Goal: Task Accomplishment & Management: Use online tool/utility

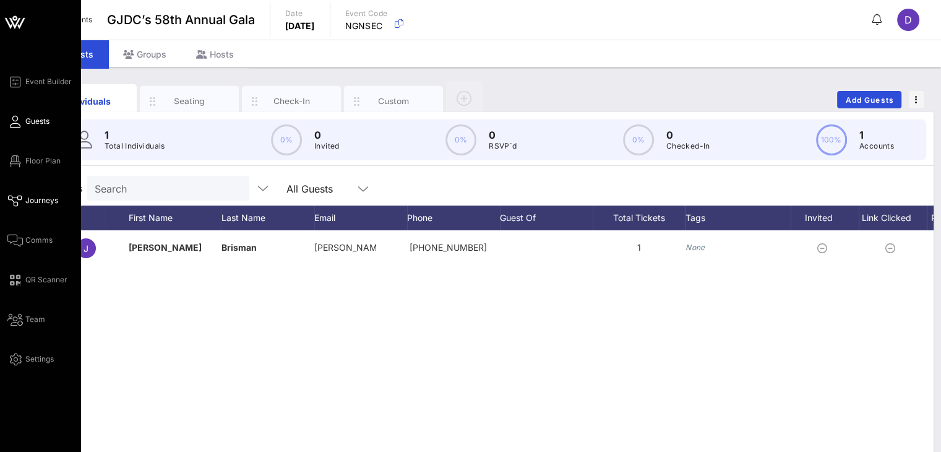
click at [41, 207] on link "Journeys" at bounding box center [32, 200] width 51 height 15
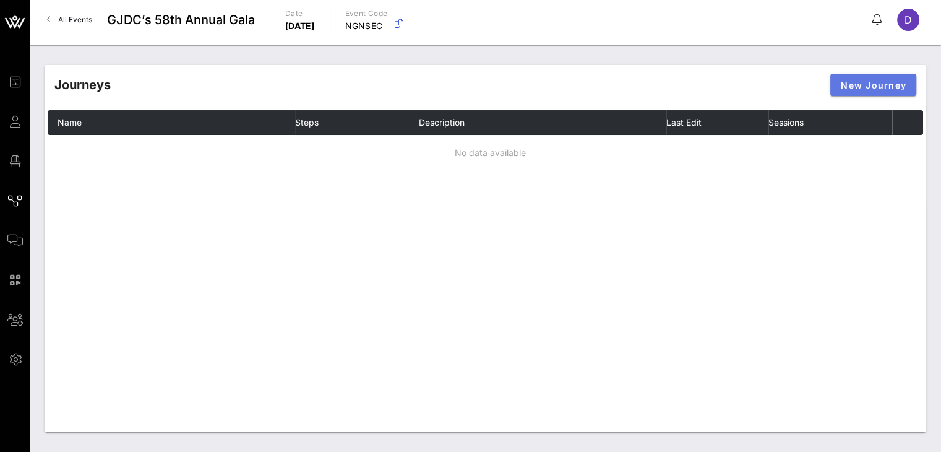
click at [859, 92] on button "New Journey" at bounding box center [874, 85] width 86 height 22
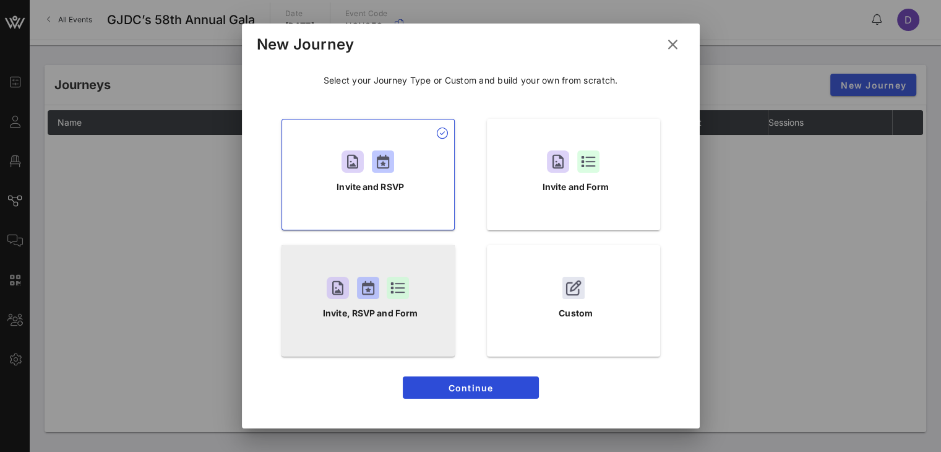
click at [379, 309] on p "Invite, RSVP and Form" at bounding box center [370, 313] width 95 height 14
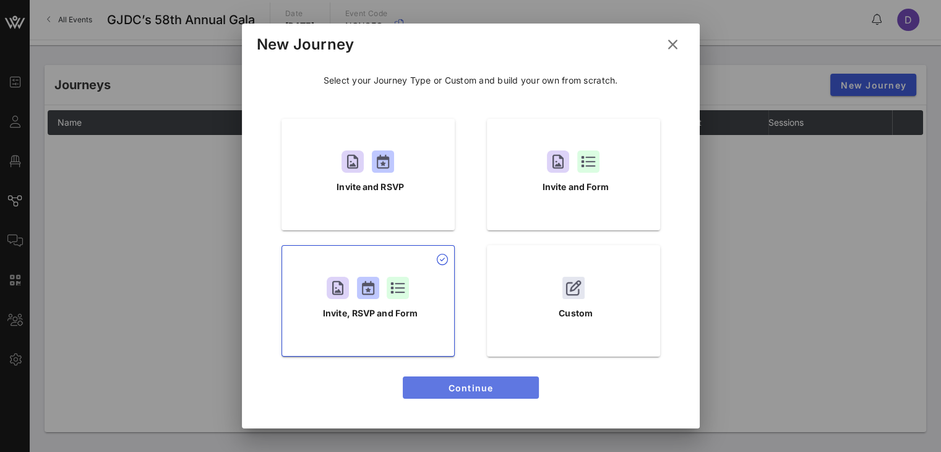
click at [471, 394] on button "Continue" at bounding box center [471, 387] width 136 height 22
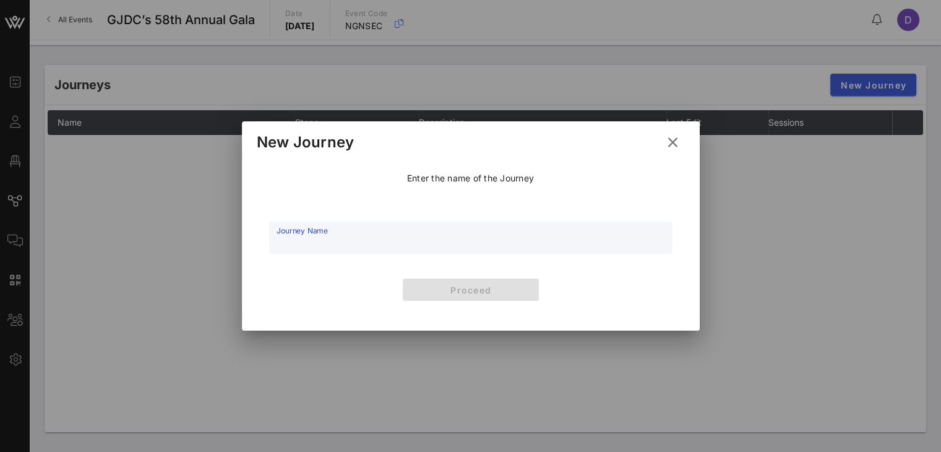
click at [510, 246] on input "Journey Name" at bounding box center [471, 244] width 389 height 19
type input "Guest"
click at [502, 291] on span "Proceed" at bounding box center [471, 290] width 116 height 11
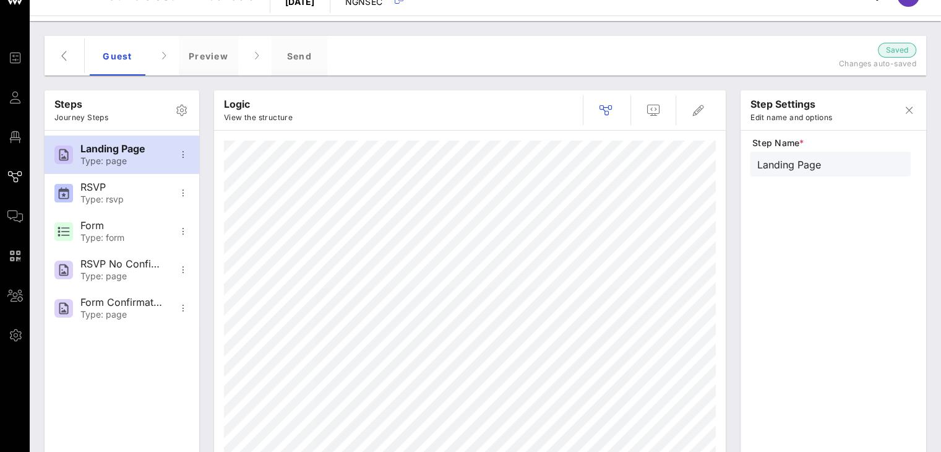
scroll to position [19, 0]
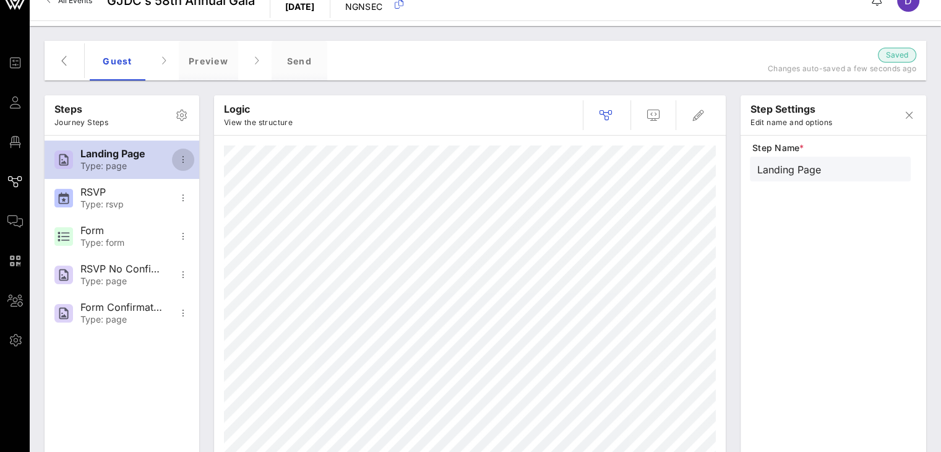
click at [182, 163] on icon "button" at bounding box center [183, 159] width 15 height 15
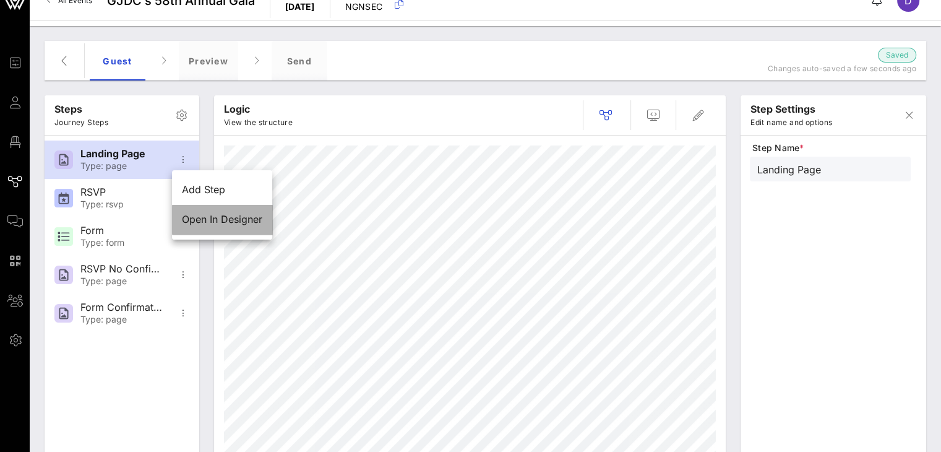
click at [216, 226] on div "Open In Designer" at bounding box center [222, 220] width 100 height 30
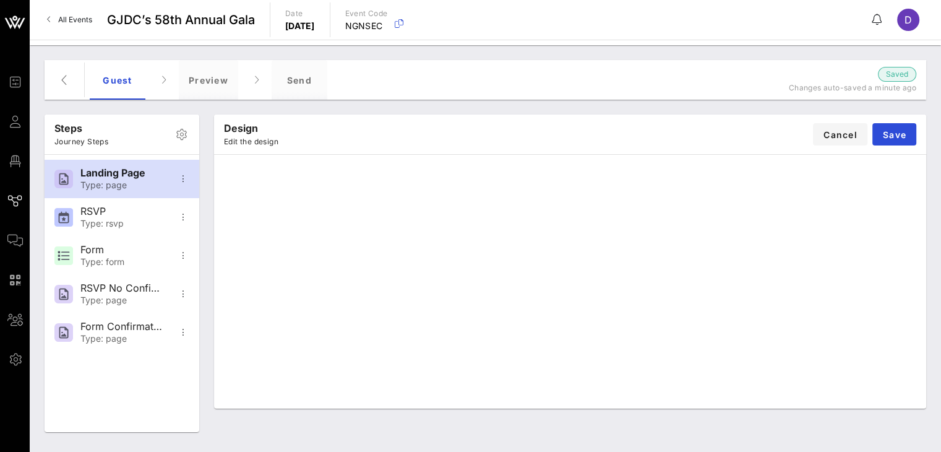
click at [647, 147] on div "Design Edit the design Cancel Save" at bounding box center [570, 135] width 712 height 40
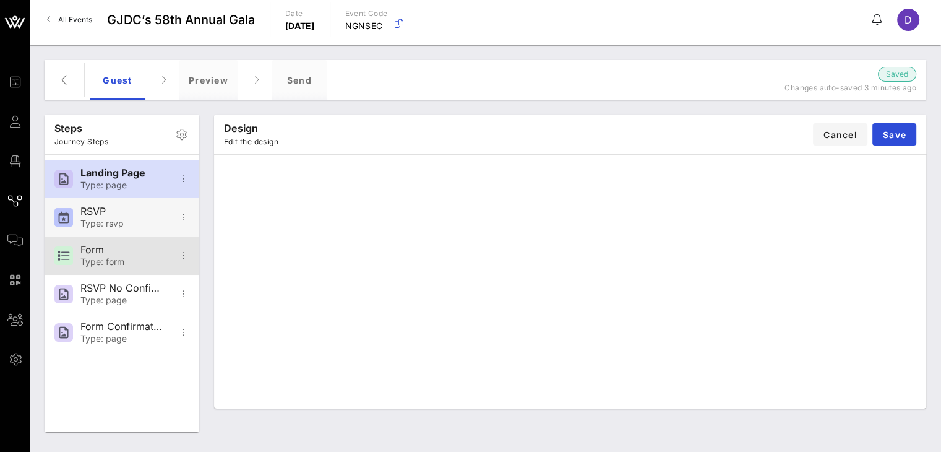
drag, startPoint x: 119, startPoint y: 267, endPoint x: 121, endPoint y: 207, distance: 60.1
click at [121, 207] on div "Landing Page Type: page RSVP Type: rsvp Form Type: form RSVP No Confirmation Ty…" at bounding box center [122, 256] width 155 height 202
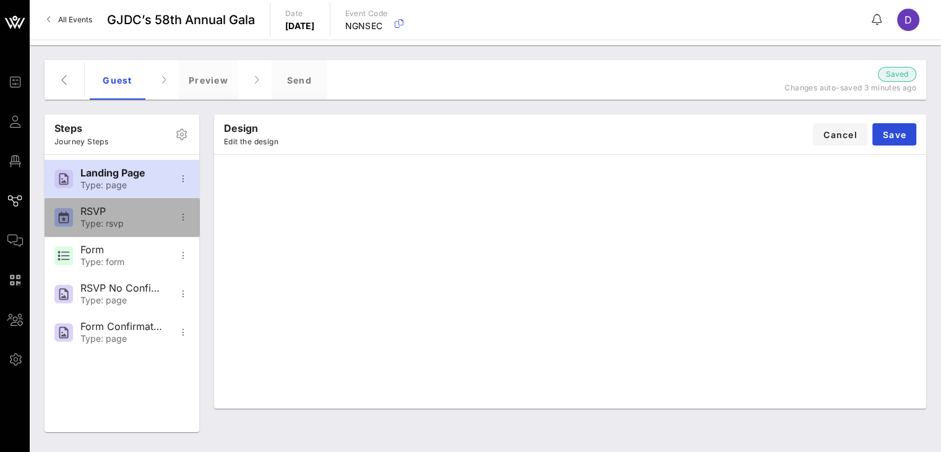
click at [123, 216] on div "RSVP" at bounding box center [121, 211] width 82 height 12
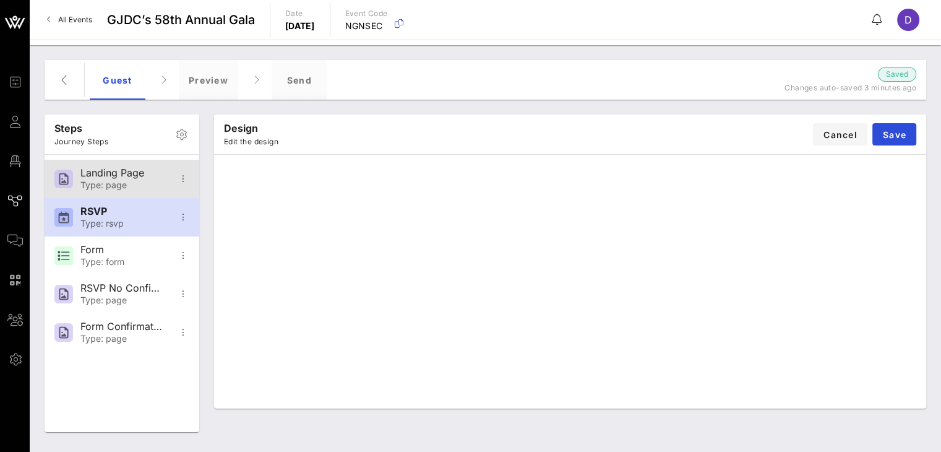
click at [124, 175] on div "Landing Page" at bounding box center [121, 173] width 82 height 12
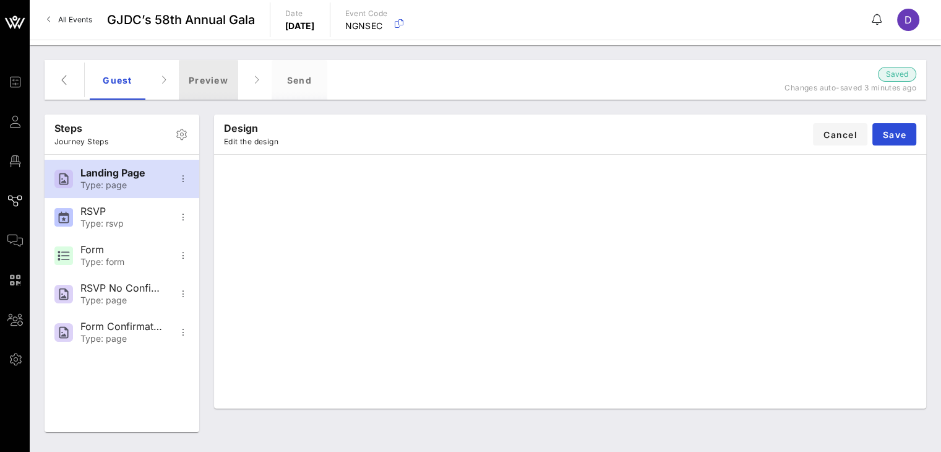
click at [193, 76] on div "Preview" at bounding box center [208, 80] width 59 height 40
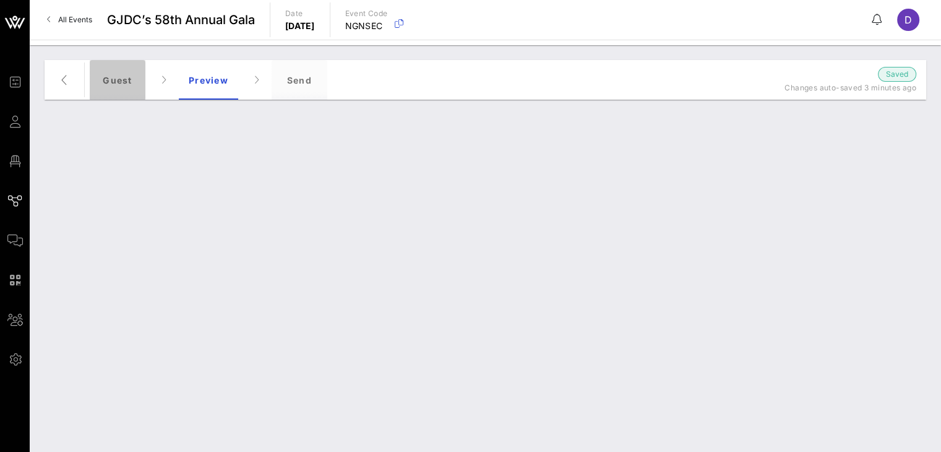
click at [126, 77] on div "Guest" at bounding box center [118, 80] width 56 height 40
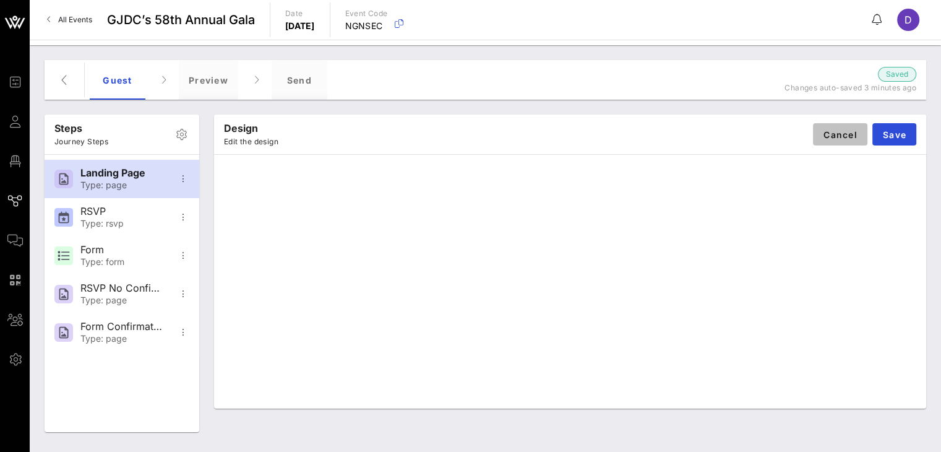
click at [847, 138] on span "Cancel" at bounding box center [840, 134] width 35 height 11
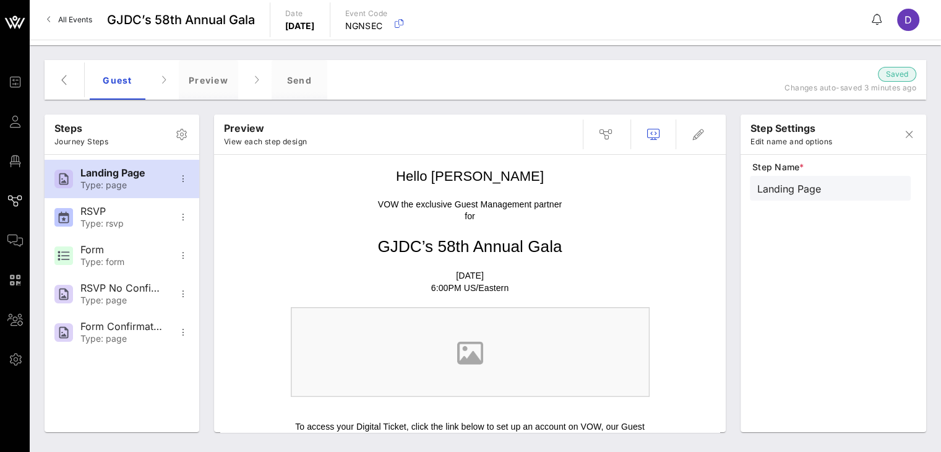
scroll to position [61, 0]
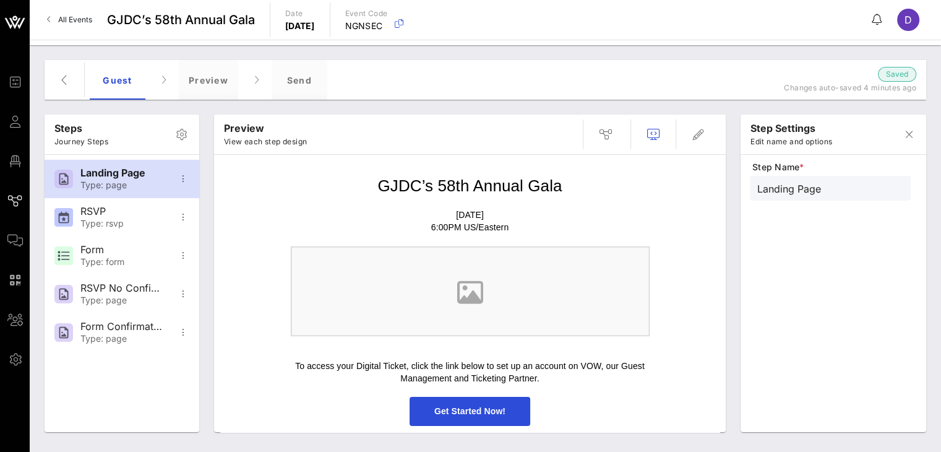
click at [564, 313] on img at bounding box center [470, 291] width 359 height 90
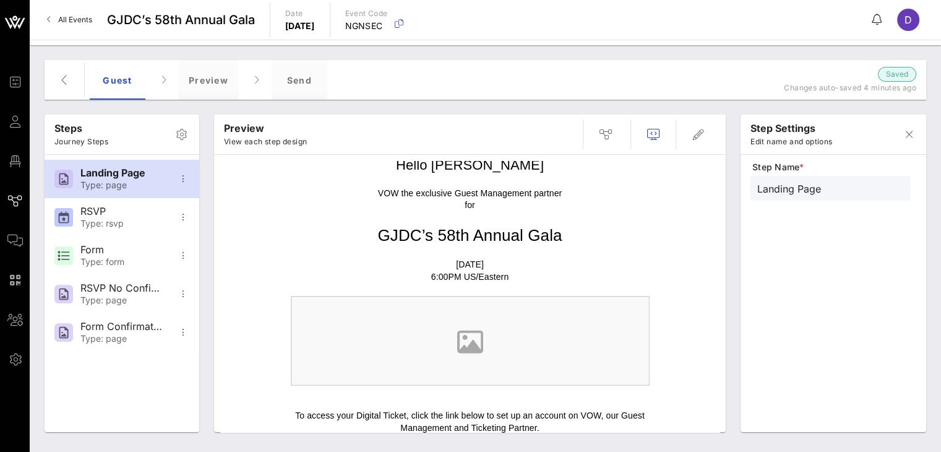
scroll to position [0, 0]
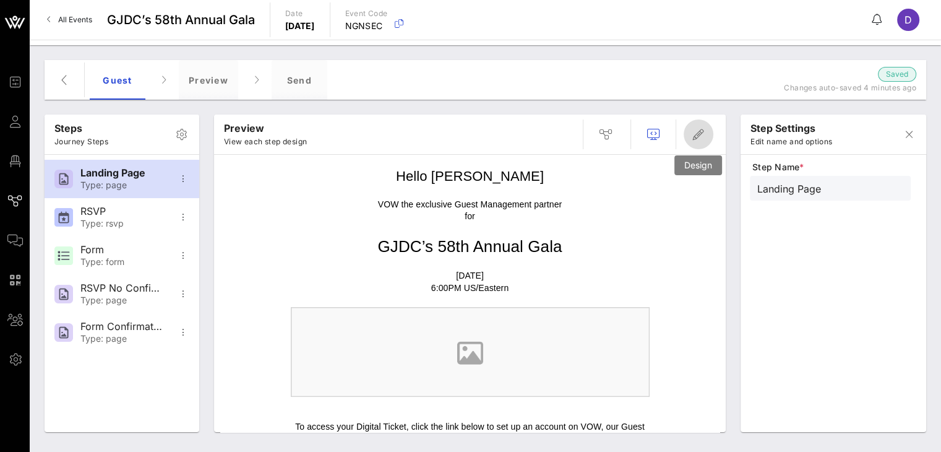
click at [700, 136] on icon "button" at bounding box center [698, 134] width 15 height 15
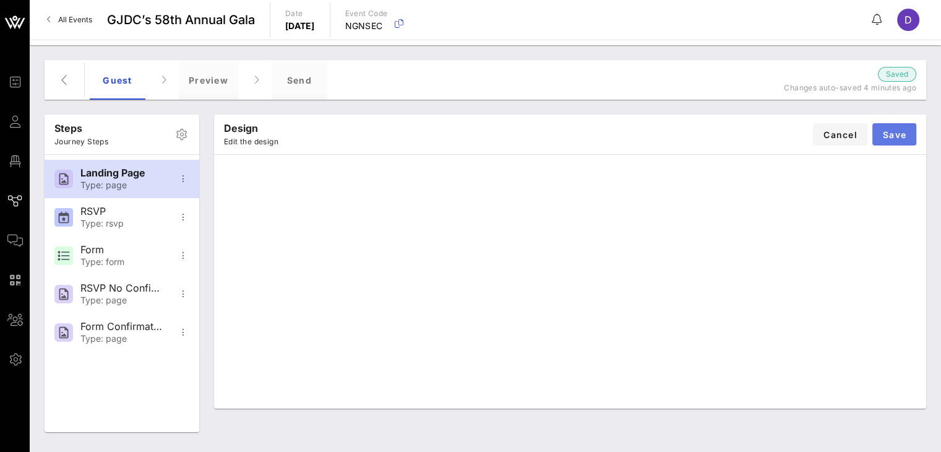
click at [884, 134] on span "Save" at bounding box center [895, 134] width 24 height 11
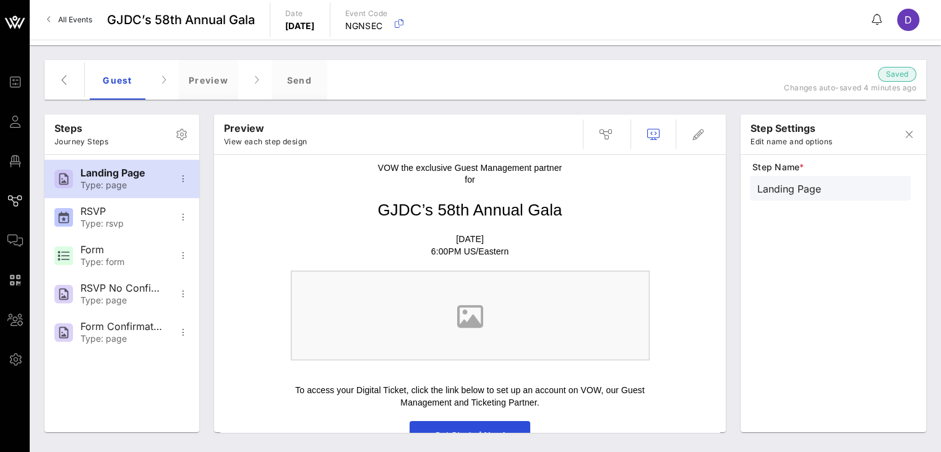
scroll to position [61, 0]
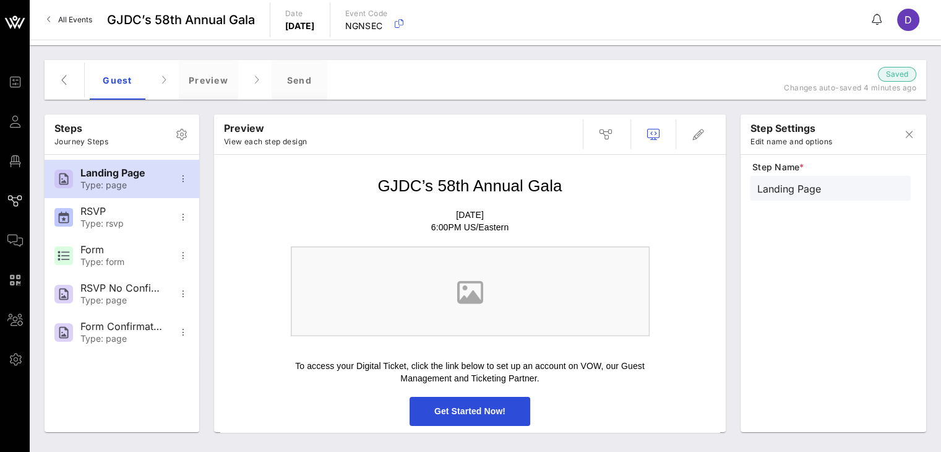
click at [545, 292] on img at bounding box center [470, 291] width 359 height 90
click at [136, 220] on div "Type: rsvp" at bounding box center [121, 223] width 82 height 11
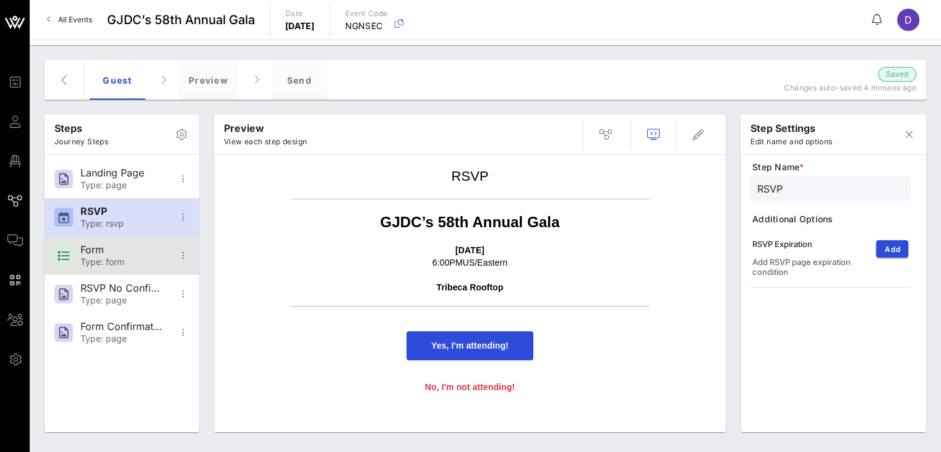
click at [120, 248] on div "Form" at bounding box center [121, 250] width 82 height 12
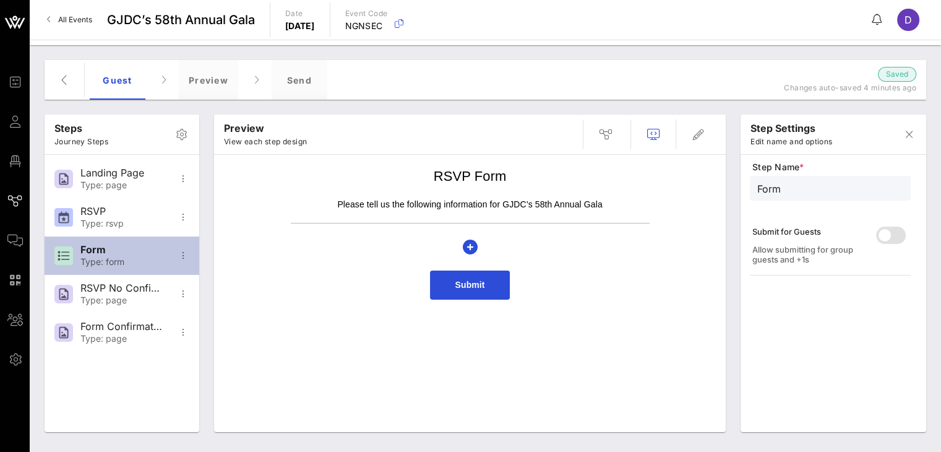
click at [124, 272] on div "Form Type: form" at bounding box center [121, 255] width 82 height 38
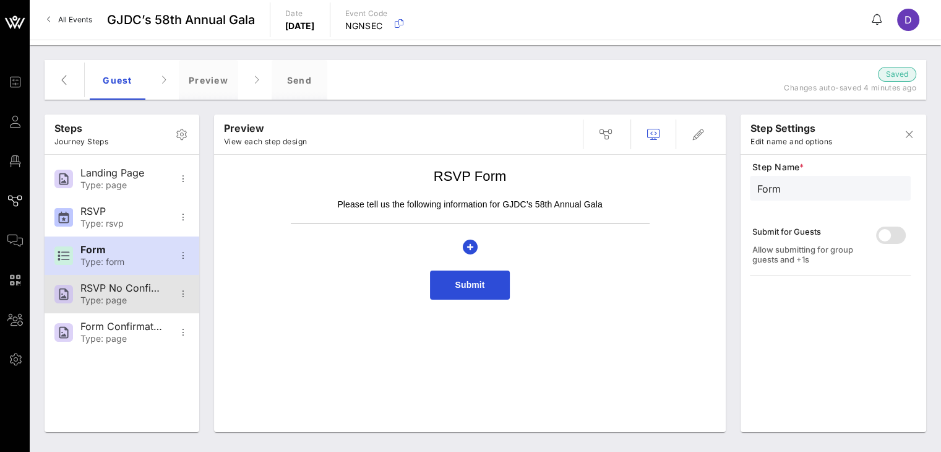
click at [124, 311] on div "RSVP No Confirmation Type: page" at bounding box center [121, 294] width 82 height 38
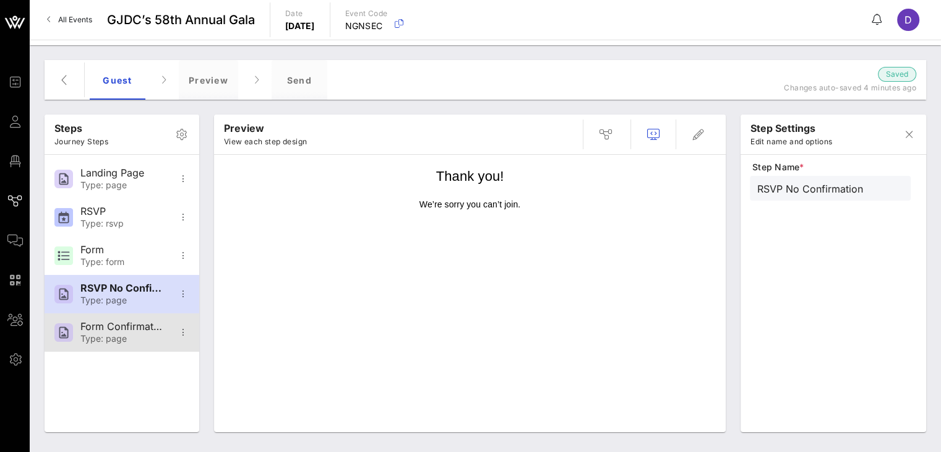
click at [129, 332] on div "Form Confirmation" at bounding box center [121, 327] width 82 height 12
type input "Form Confirmation"
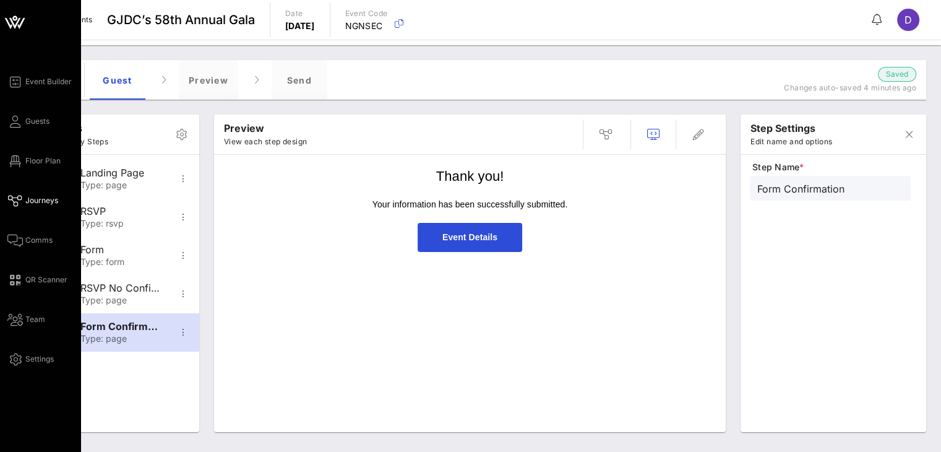
click at [41, 191] on div "Event Builder Guests Floor Plan Journeys Comms QR Scanner Team Settings" at bounding box center [43, 220] width 73 height 292
click at [35, 209] on div "Event Builder Guests Floor Plan Journeys Comms QR Scanner Team Settings" at bounding box center [43, 220] width 73 height 292
click at [25, 205] on span "Journeys" at bounding box center [41, 200] width 33 height 11
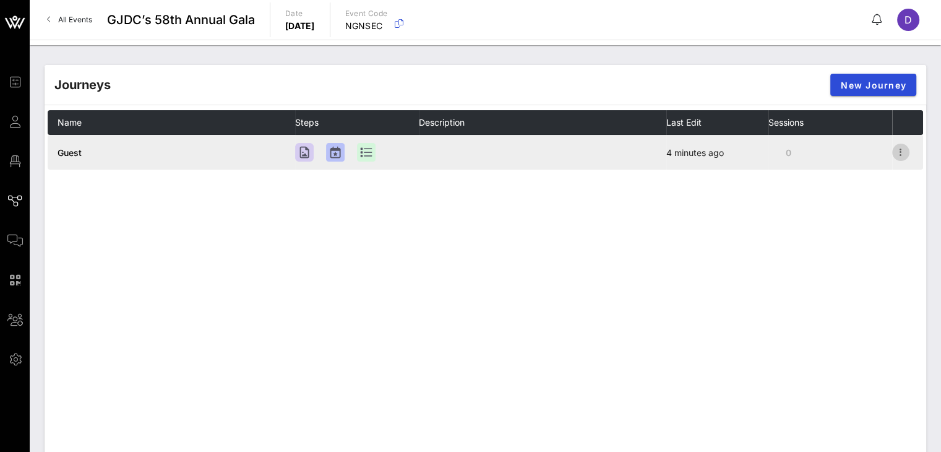
click at [897, 149] on icon "button" at bounding box center [901, 152] width 15 height 15
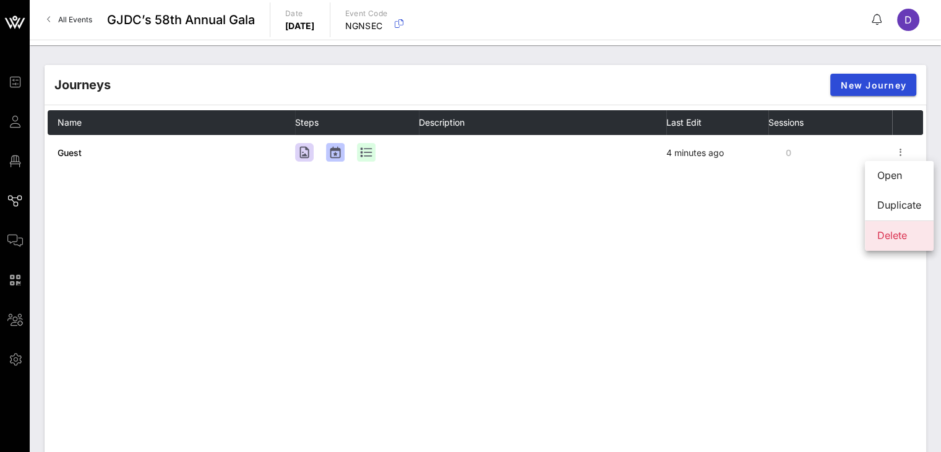
click at [899, 233] on div "Delete" at bounding box center [900, 236] width 44 height 12
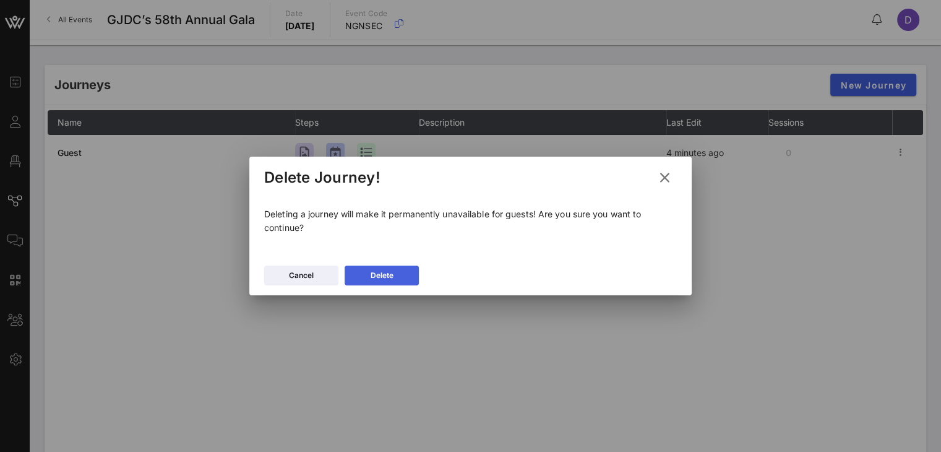
click at [393, 280] on div "Delete" at bounding box center [382, 275] width 23 height 12
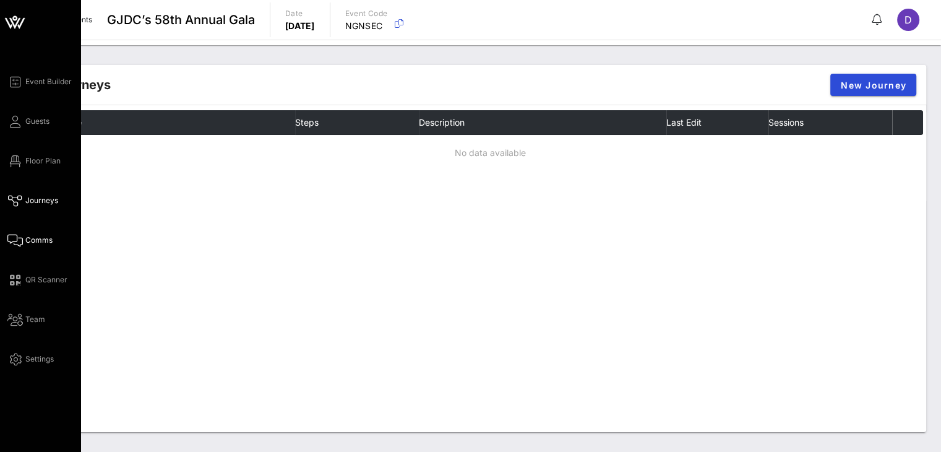
click at [40, 238] on span "Comms" at bounding box center [38, 240] width 27 height 11
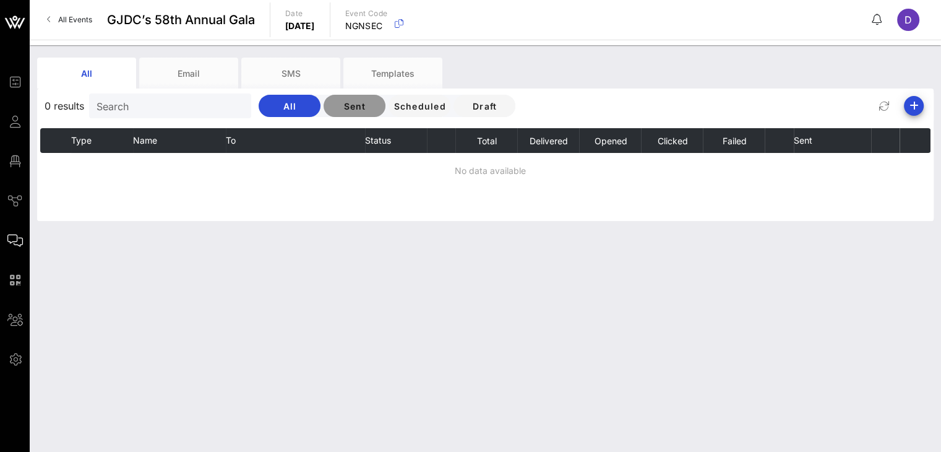
click at [353, 101] on span "Sent" at bounding box center [355, 106] width 42 height 11
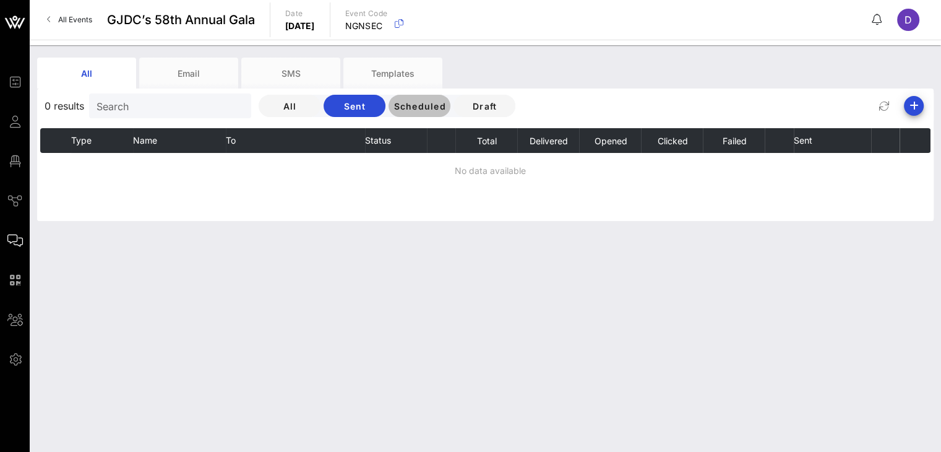
click at [394, 110] on span "Scheduled" at bounding box center [419, 106] width 53 height 11
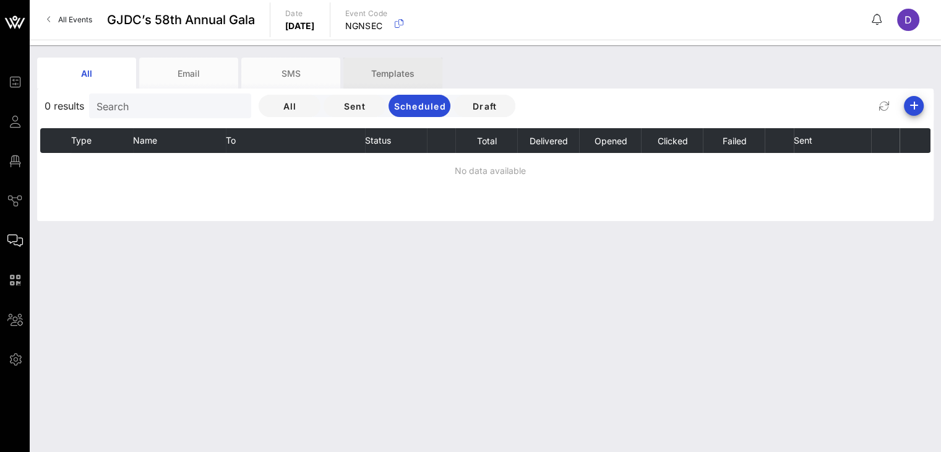
click at [393, 77] on div "Templates" at bounding box center [393, 73] width 99 height 31
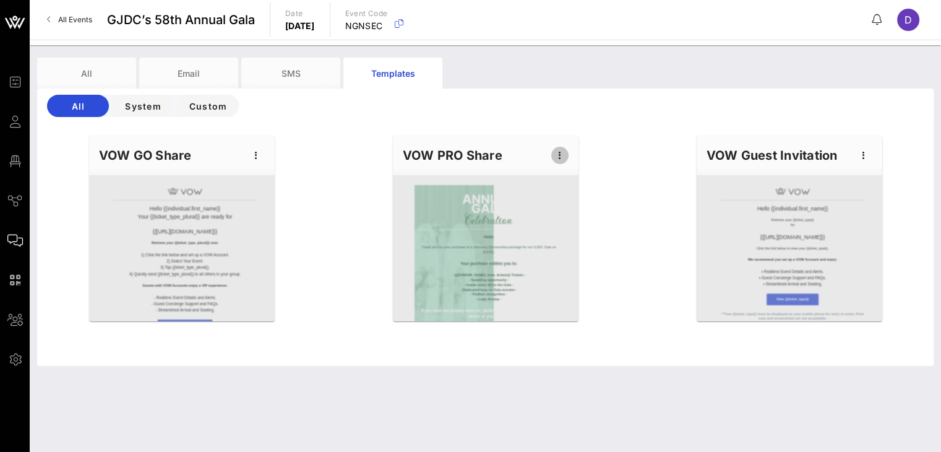
click at [562, 154] on icon "button" at bounding box center [560, 155] width 15 height 15
click at [574, 180] on div "Edit" at bounding box center [578, 176] width 31 height 10
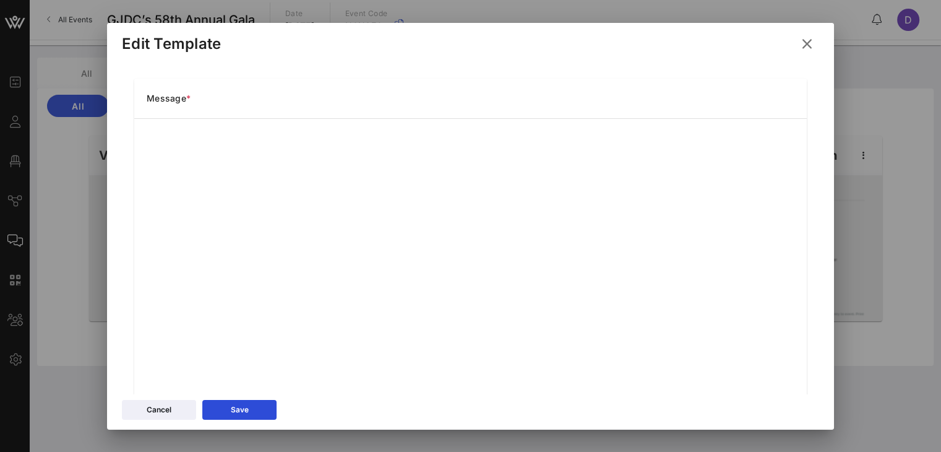
scroll to position [198, 0]
click at [811, 46] on icon at bounding box center [807, 44] width 17 height 15
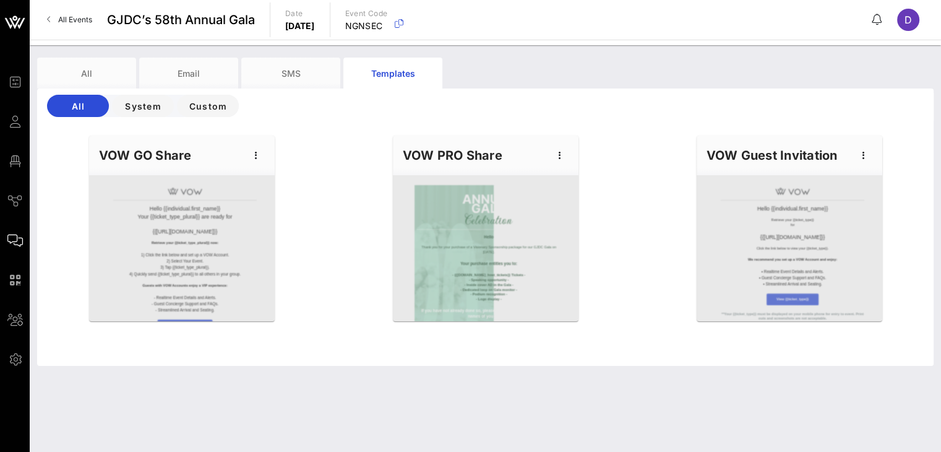
click at [515, 251] on div at bounding box center [486, 248] width 186 height 146
click at [560, 156] on icon "button" at bounding box center [560, 155] width 15 height 15
click at [574, 177] on div "Edit" at bounding box center [578, 176] width 31 height 10
type input "Complete Your Guest Seating for {{[URL][DOMAIN_NAME]}}"
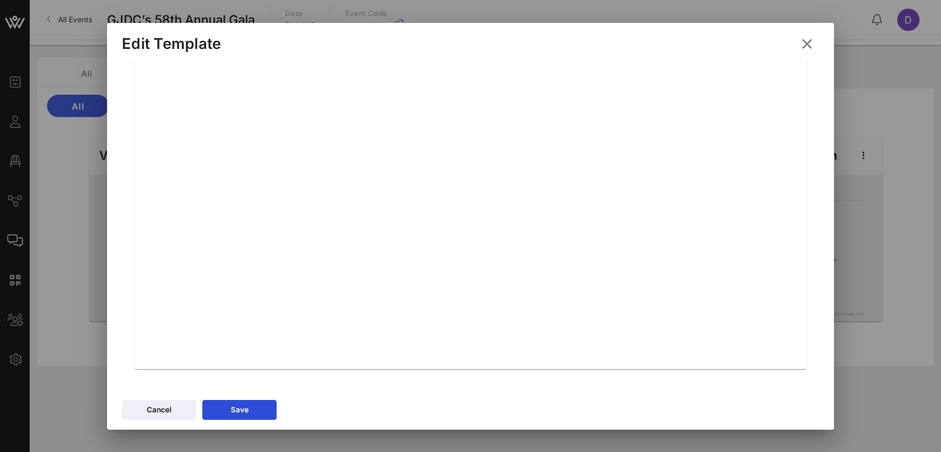
scroll to position [30, 0]
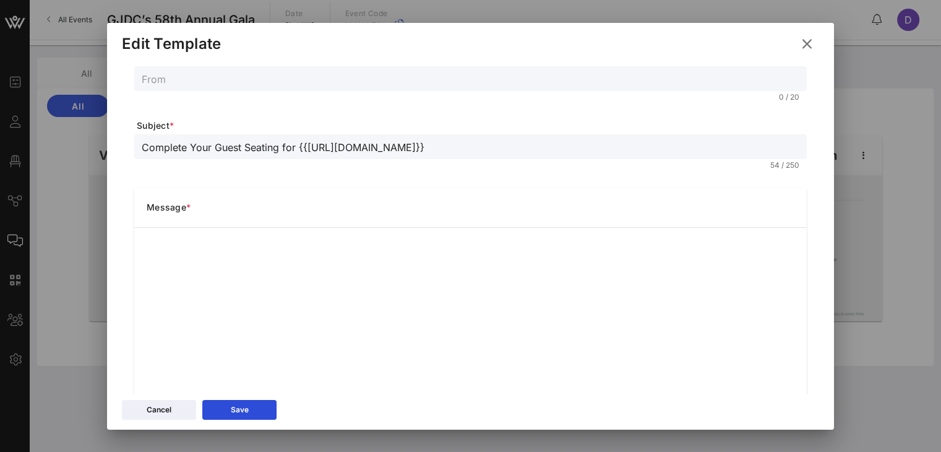
click at [810, 41] on icon at bounding box center [807, 44] width 17 height 15
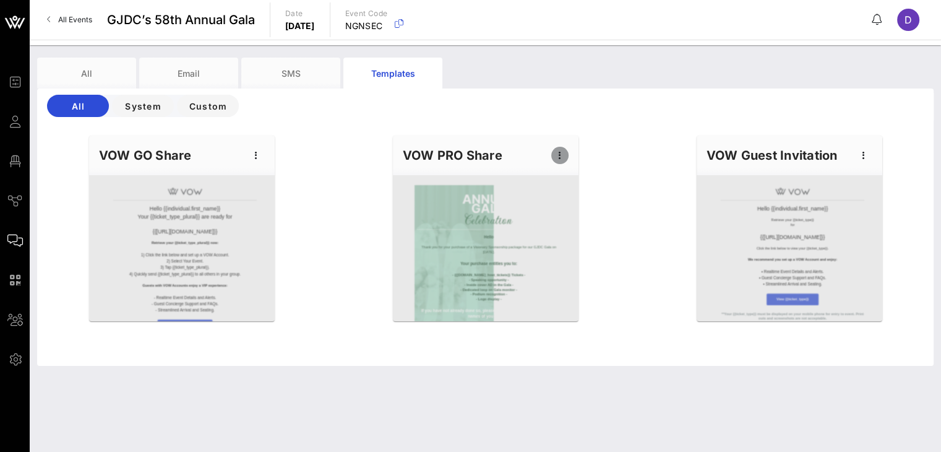
click at [561, 157] on icon "button" at bounding box center [560, 155] width 15 height 15
click at [867, 161] on icon "button" at bounding box center [864, 155] width 15 height 15
click at [323, 191] on div "Hello {{individual.first_name}} Your {{ticket_type_plural}} are ready for {{[UR…" at bounding box center [486, 247] width 912 height 238
